Goal: Task Accomplishment & Management: Manage account settings

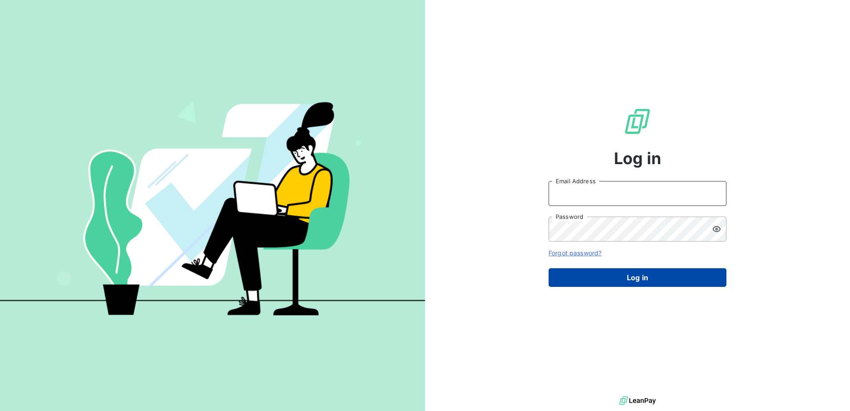
type input "[PERSON_NAME][EMAIL_ADDRESS][DOMAIN_NAME]"
click at [623, 276] on button "Log in" at bounding box center [637, 277] width 178 height 19
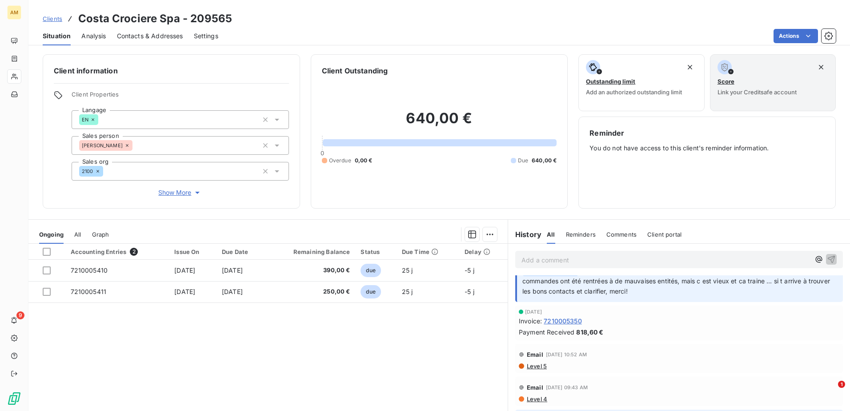
scroll to position [89, 0]
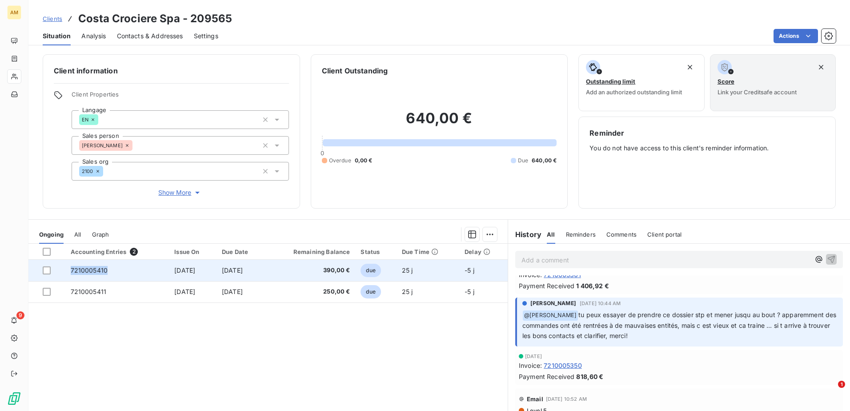
drag, startPoint x: 103, startPoint y: 269, endPoint x: 62, endPoint y: 268, distance: 40.9
click at [62, 268] on tr "7210005410 [DATE] [DATE] 390,00 € due 25 j -5 j" at bounding box center [267, 270] width 479 height 21
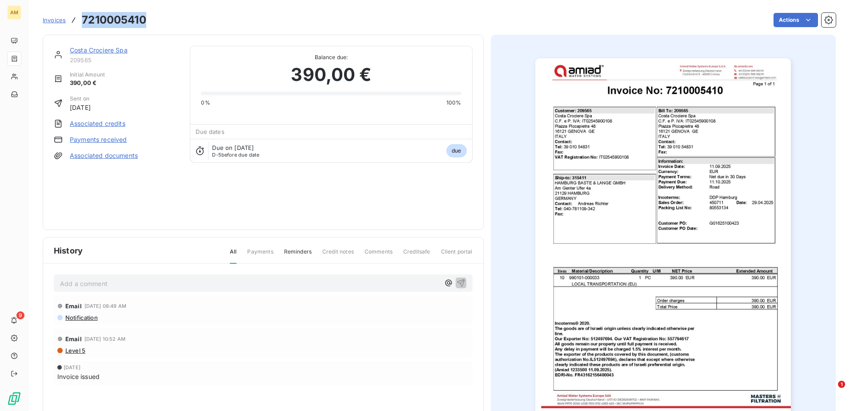
drag, startPoint x: 148, startPoint y: 16, endPoint x: 80, endPoint y: 14, distance: 68.0
click at [80, 14] on div "Invoices 7210005410 Actions" at bounding box center [439, 20] width 793 height 19
copy h3 "7210005410"
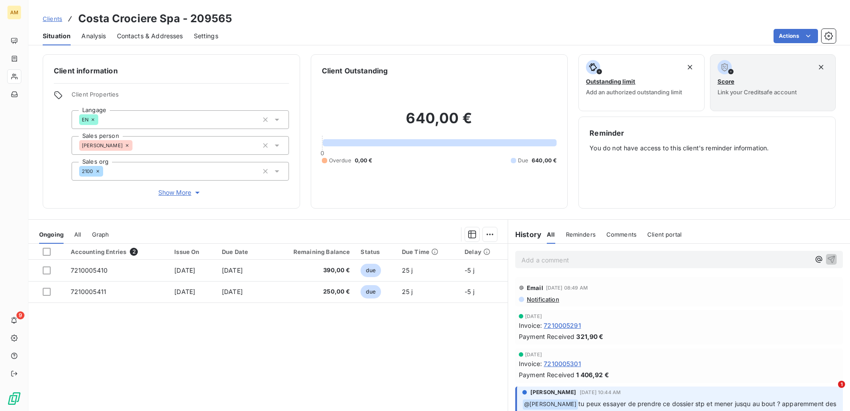
click at [590, 261] on p "Add a comment ﻿" at bounding box center [665, 259] width 288 height 11
click at [814, 260] on icon "button" at bounding box center [818, 258] width 9 height 9
click at [725, 310] on span "[PERSON_NAME]" at bounding box center [738, 310] width 73 height 8
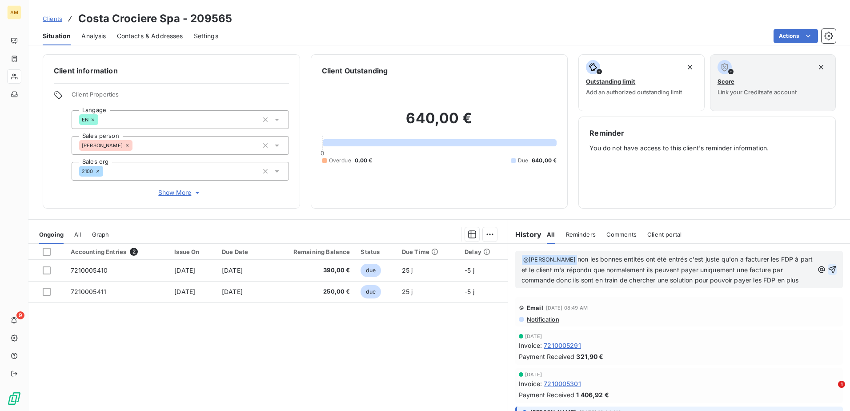
click at [828, 271] on icon "button" at bounding box center [832, 269] width 9 height 9
